Goal: Information Seeking & Learning: Find specific fact

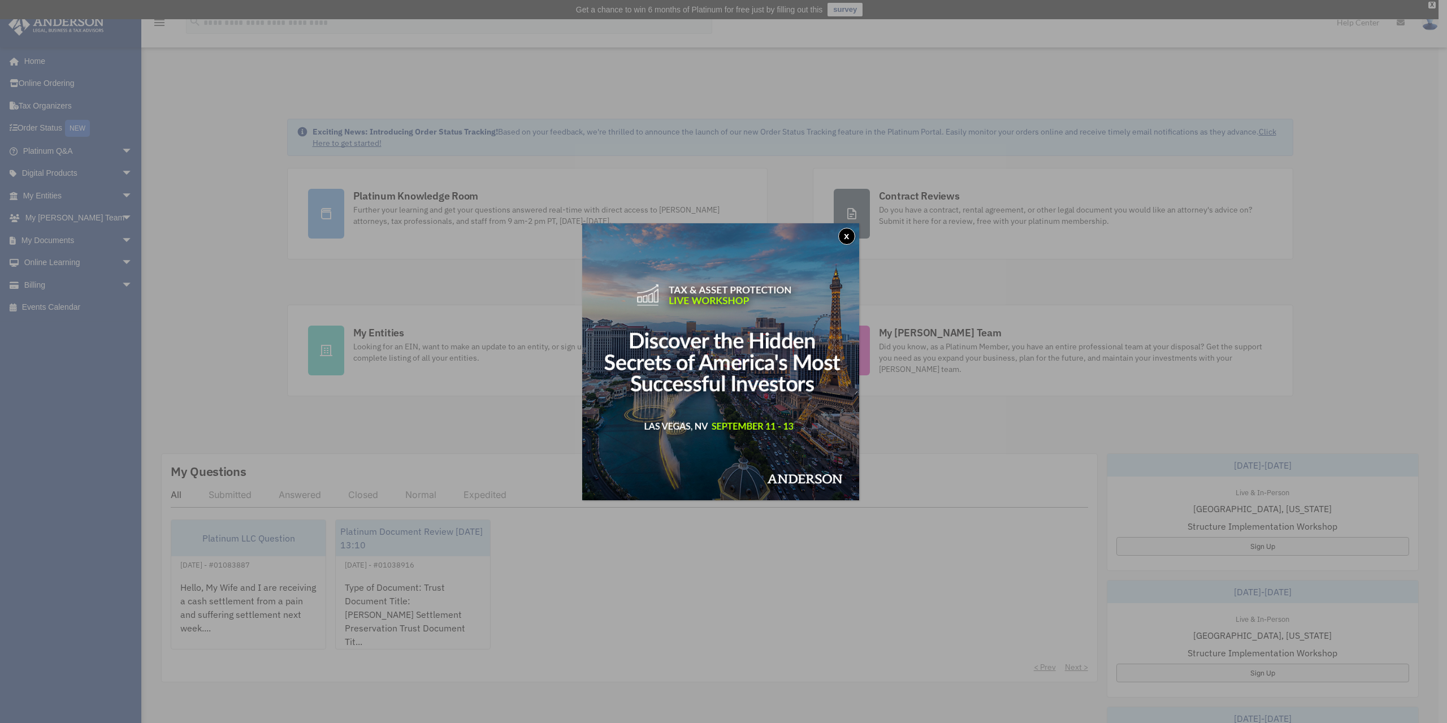
click at [119, 149] on div "x" at bounding box center [723, 361] width 1447 height 723
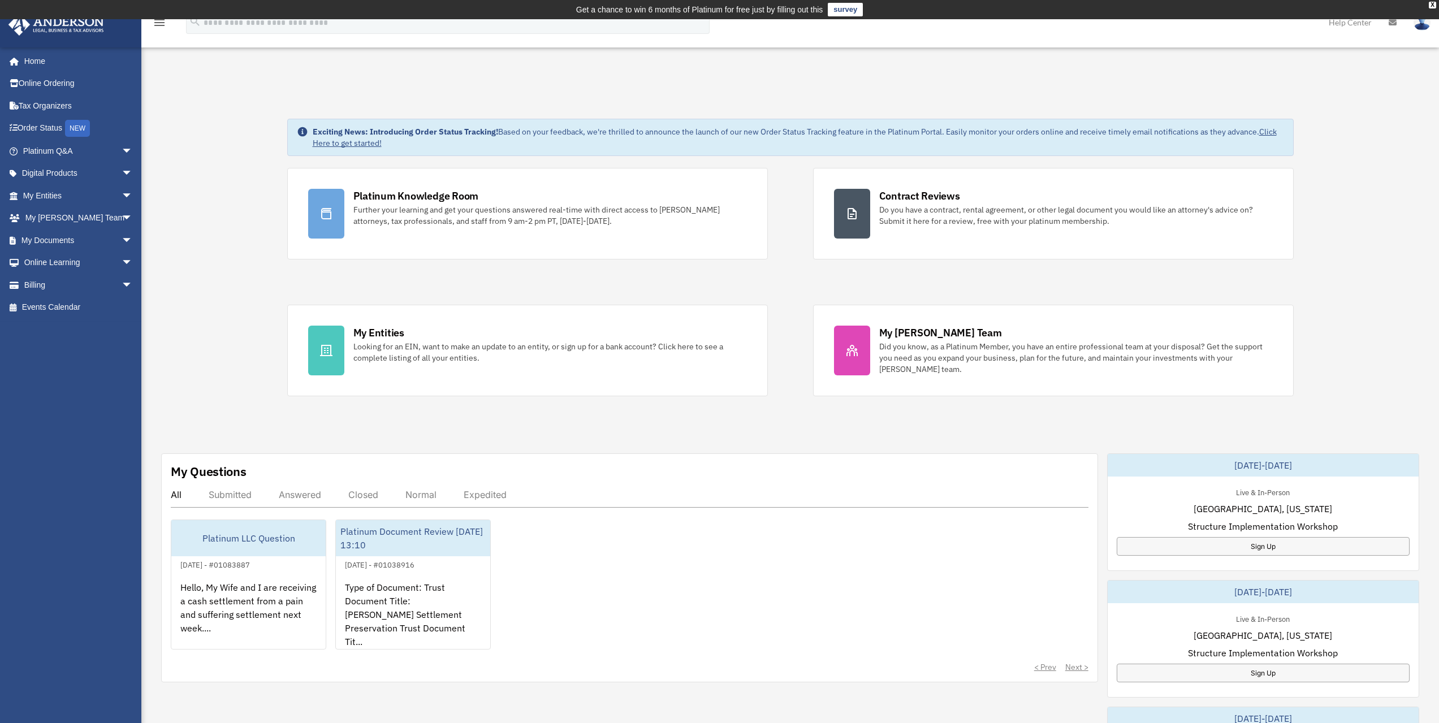
click at [122, 149] on span "arrow_drop_down" at bounding box center [133, 151] width 23 height 23
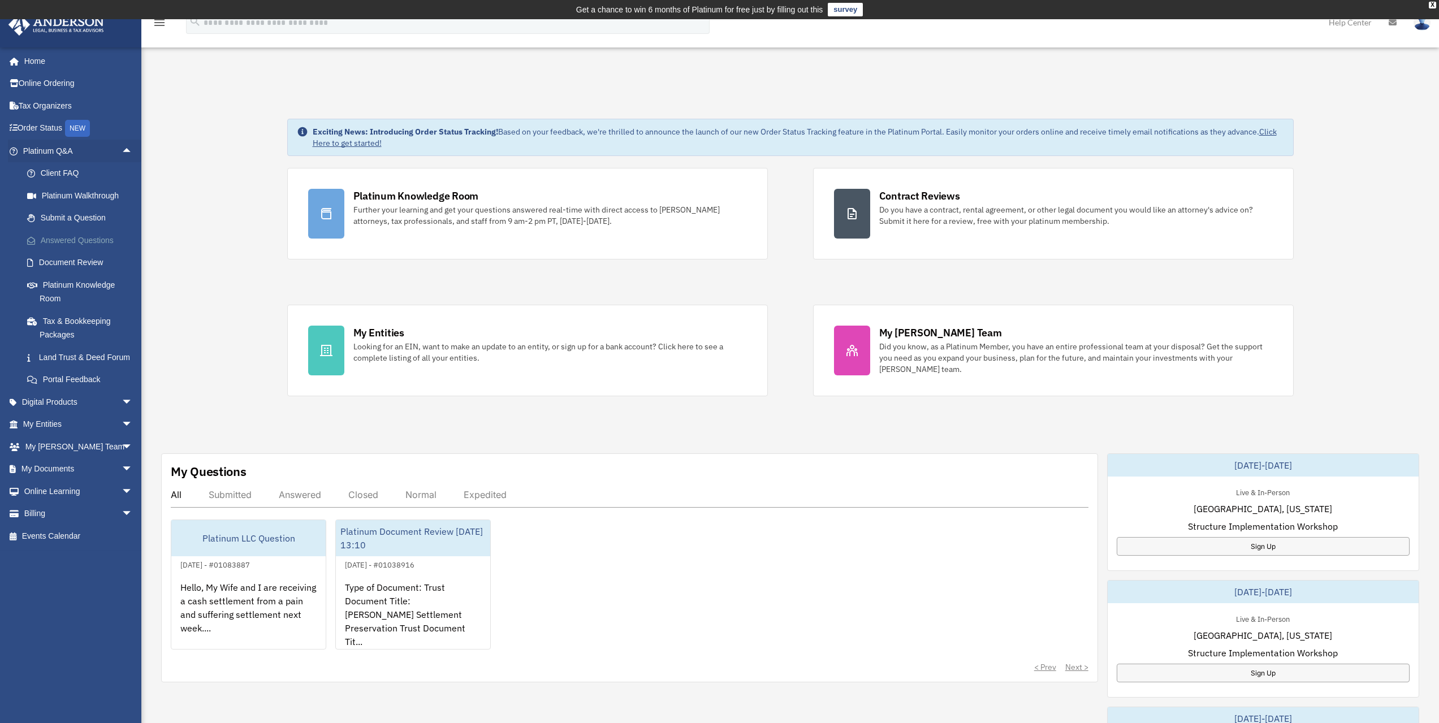
click at [87, 237] on link "Answered Questions" at bounding box center [83, 240] width 134 height 23
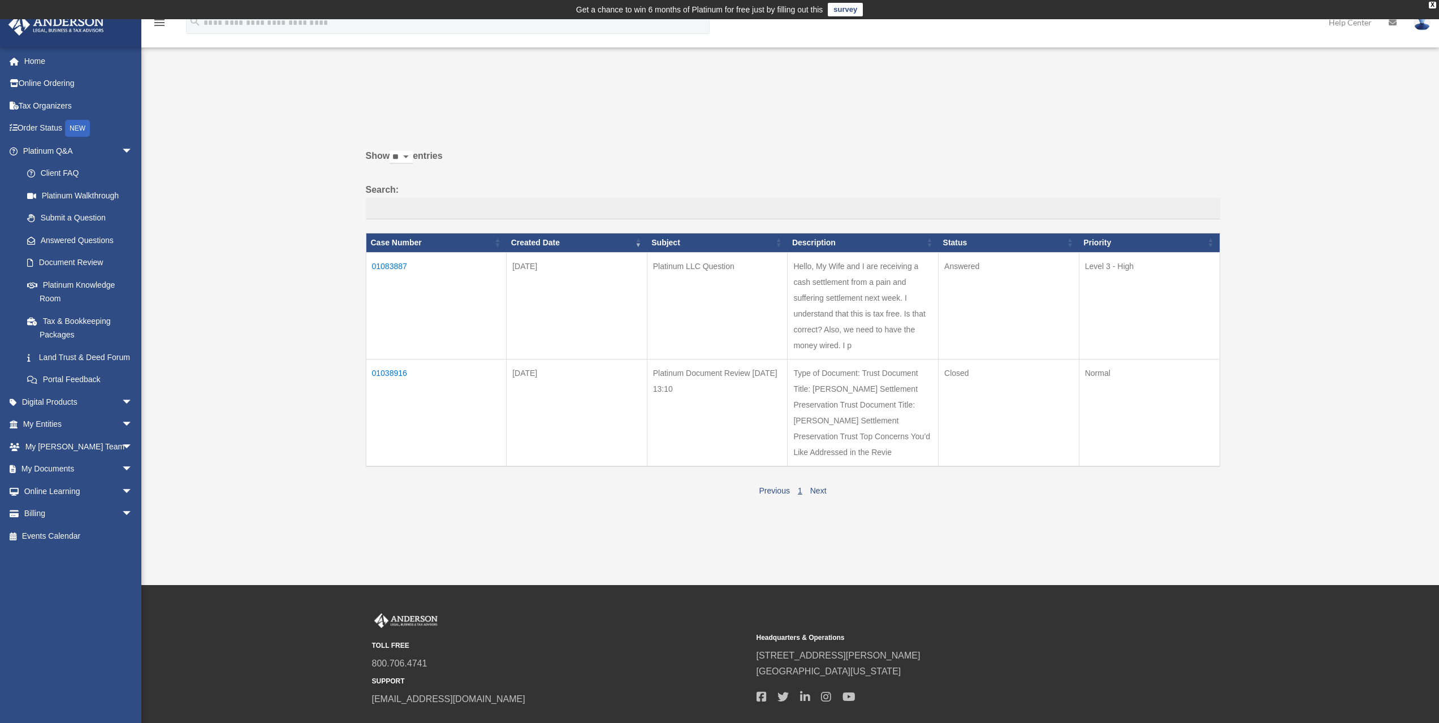
click at [394, 264] on td "01083887" at bounding box center [436, 305] width 141 height 107
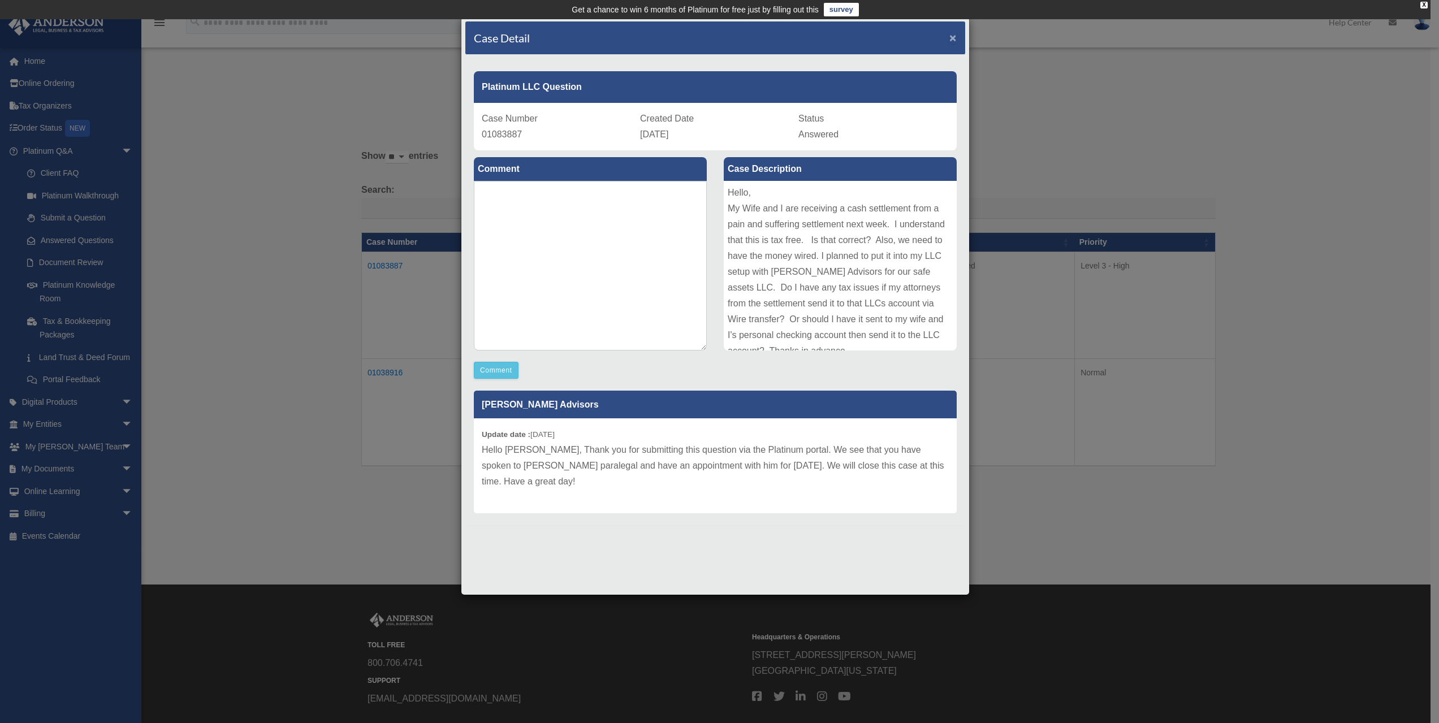
click at [954, 40] on span "×" at bounding box center [952, 37] width 7 height 13
